Goal: Transaction & Acquisition: Purchase product/service

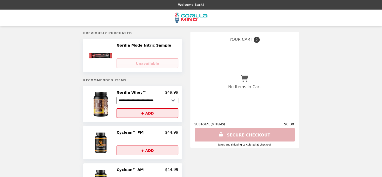
click at [138, 49] on div "Gorilla Mode Nitric Sample Loading... Unavailable" at bounding box center [148, 55] width 62 height 25
click at [139, 112] on button "+ ADD" at bounding box center [148, 113] width 62 height 10
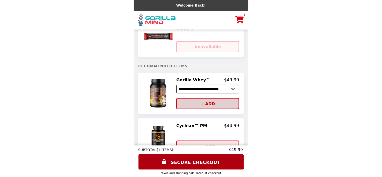
scroll to position [75, 0]
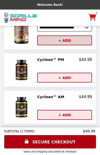
click at [56, 78] on button "+ ADD" at bounding box center [64, 78] width 55 height 10
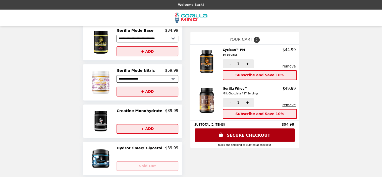
scroll to position [144, 0]
